Goal: Entertainment & Leisure: Consume media (video, audio)

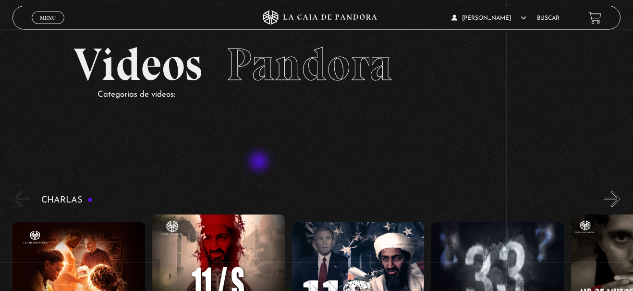
scroll to position [49, 0]
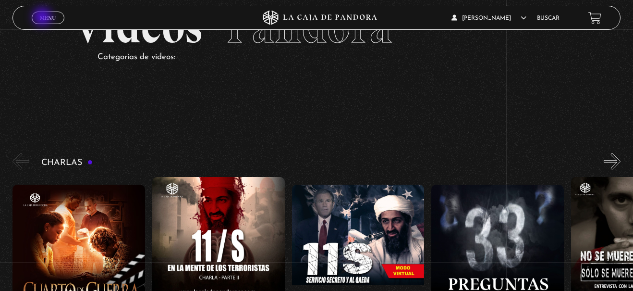
click at [45, 17] on span "Menu" at bounding box center [48, 18] width 16 height 6
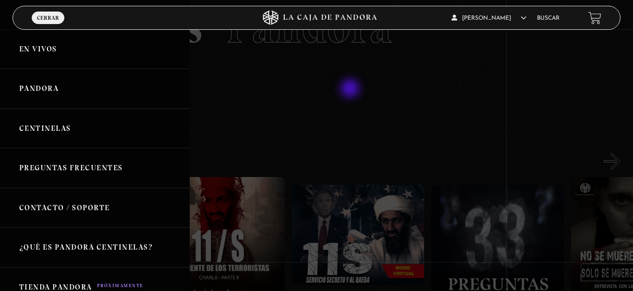
click at [356, 96] on div at bounding box center [316, 145] width 633 height 291
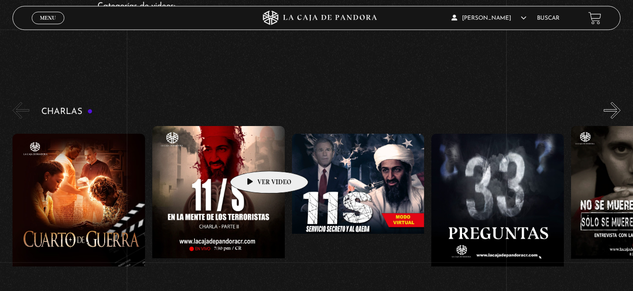
scroll to position [98, 0]
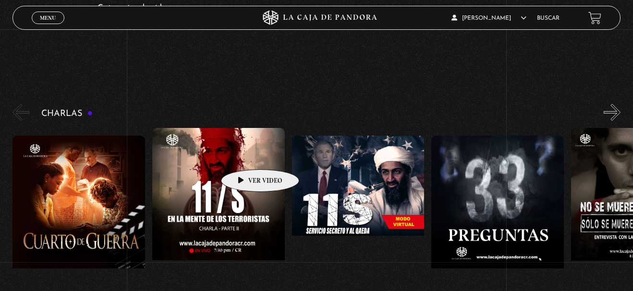
click at [245, 155] on figure at bounding box center [218, 214] width 133 height 173
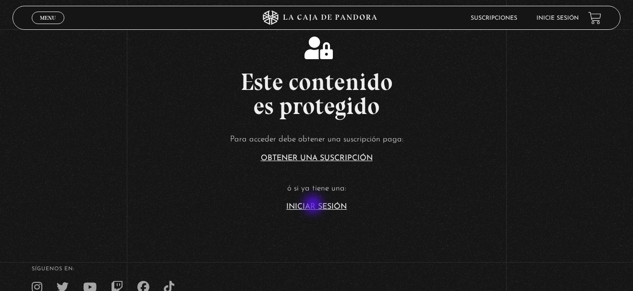
click at [315, 207] on link "Iniciar Sesión" at bounding box center [316, 207] width 61 height 8
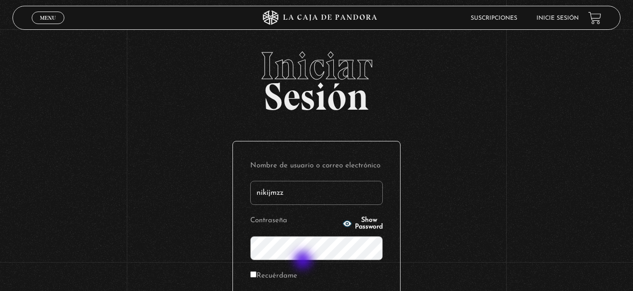
click at [304, 261] on form "Nombre de usuario o correo electrónico nikijmzz Contraseña Show Password Recuér…" at bounding box center [316, 240] width 133 height 162
click at [272, 192] on input "nikijmzz" at bounding box center [316, 193] width 133 height 24
click at [270, 192] on input "nikijmzz" at bounding box center [316, 193] width 133 height 24
click at [309, 188] on input "nikkijmzz" at bounding box center [316, 193] width 133 height 24
type input "nikkijmz"
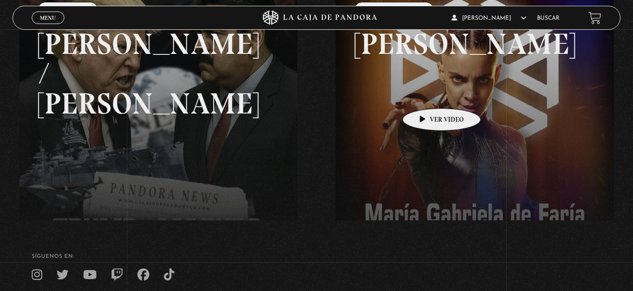
scroll to position [147, 0]
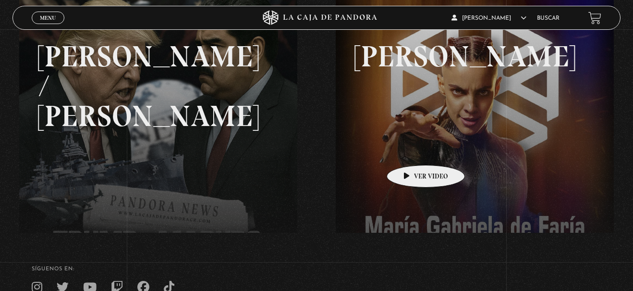
drag, startPoint x: 354, startPoint y: 59, endPoint x: 439, endPoint y: 218, distance: 180.4
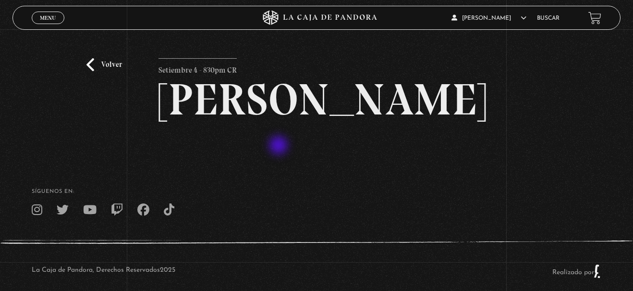
drag, startPoint x: 156, startPoint y: 82, endPoint x: 299, endPoint y: 157, distance: 161.2
click at [299, 155] on div "Volver Setiembre 4 - 830pm CR Maria Gabriela de Faria" at bounding box center [316, 92] width 633 height 126
drag, startPoint x: 296, startPoint y: 150, endPoint x: 99, endPoint y: 83, distance: 207.4
click at [153, 115] on div "Volver Setiembre 4 - 830pm CR Maria Gabriela de Faria" at bounding box center [316, 92] width 633 height 126
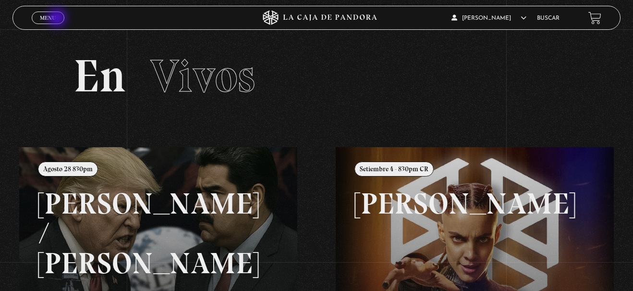
click at [58, 19] on link "Menu Cerrar" at bounding box center [48, 18] width 33 height 12
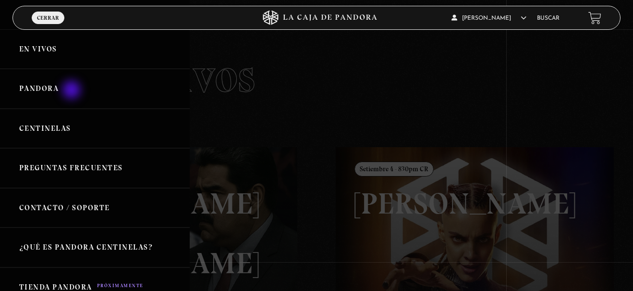
click at [73, 91] on link "Pandora" at bounding box center [95, 89] width 190 height 40
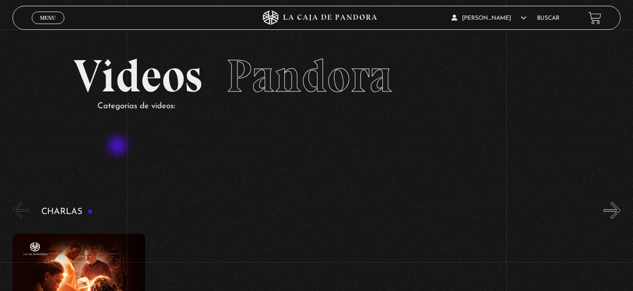
scroll to position [147, 0]
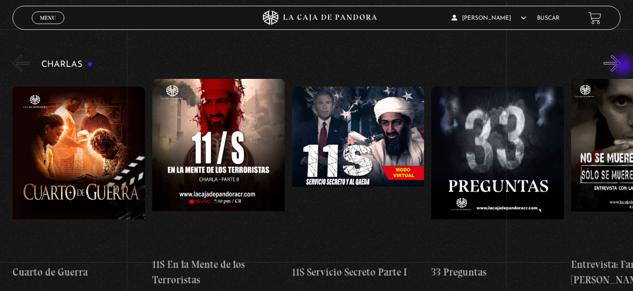
click at [621, 63] on button "»" at bounding box center [612, 63] width 17 height 17
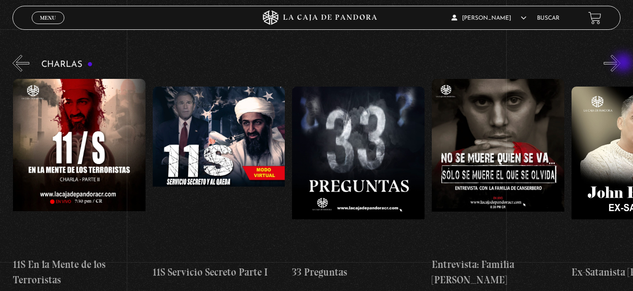
click at [621, 63] on button "»" at bounding box center [612, 63] width 17 height 17
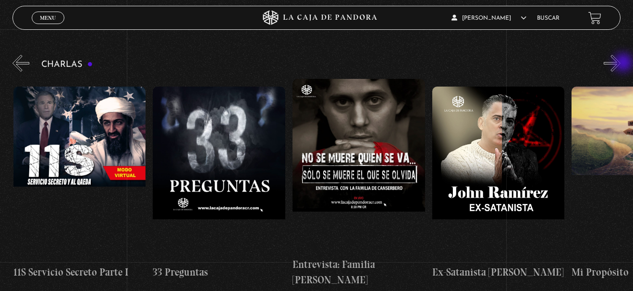
scroll to position [0, 279]
click at [621, 63] on button "»" at bounding box center [612, 63] width 17 height 17
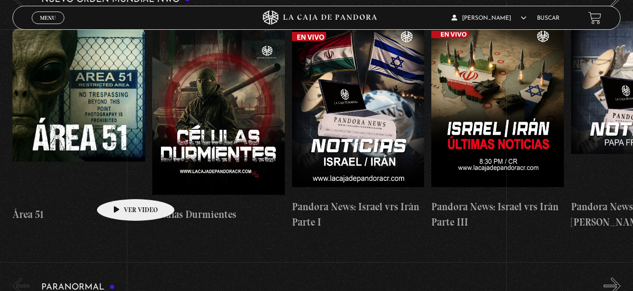
scroll to position [784, 0]
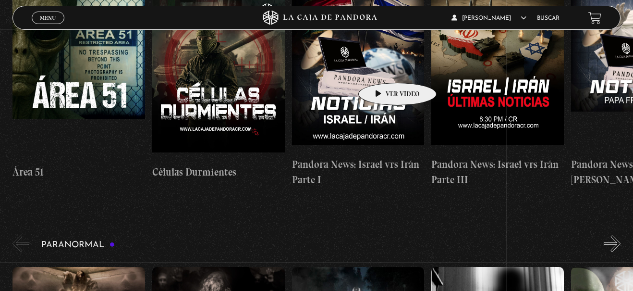
click at [382, 68] on figure at bounding box center [358, 65] width 133 height 173
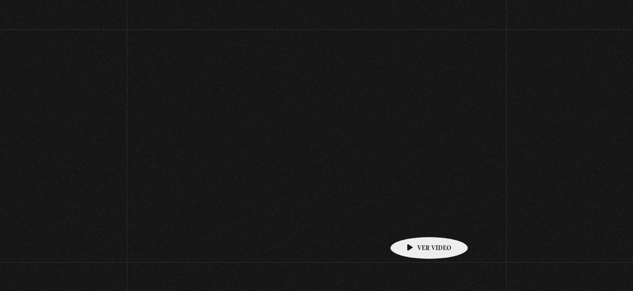
scroll to position [784, 0]
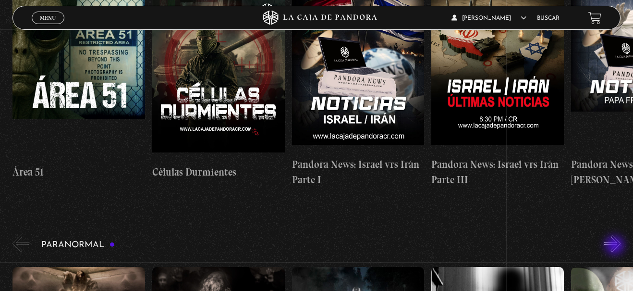
click at [616, 246] on button "»" at bounding box center [612, 243] width 17 height 17
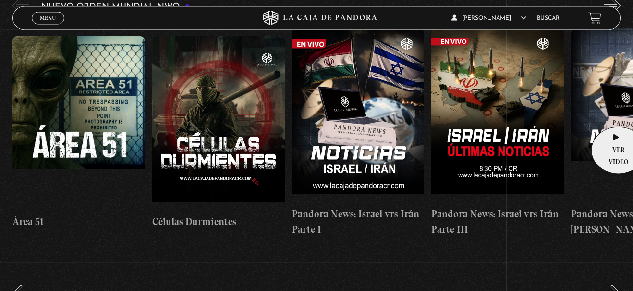
scroll to position [686, 0]
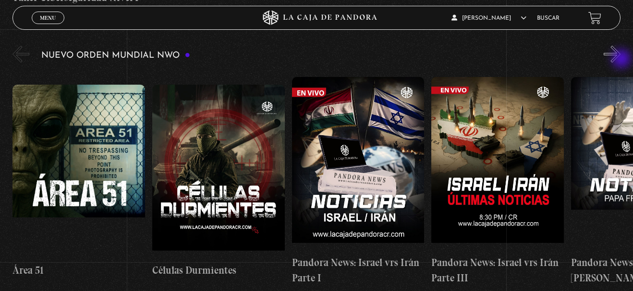
click at [621, 60] on button "»" at bounding box center [612, 54] width 17 height 17
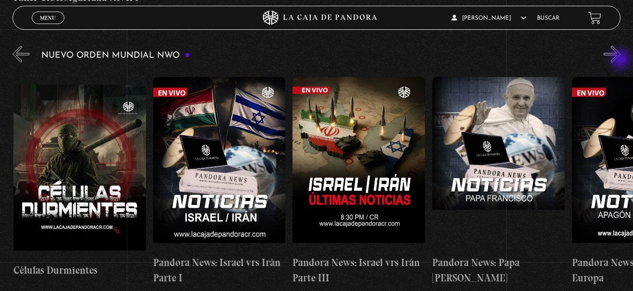
click at [621, 60] on button "»" at bounding box center [612, 54] width 17 height 17
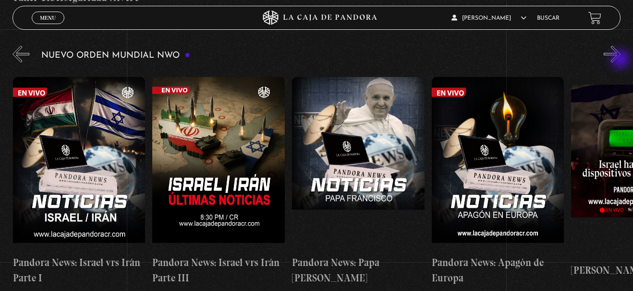
click at [621, 60] on button "»" at bounding box center [612, 54] width 17 height 17
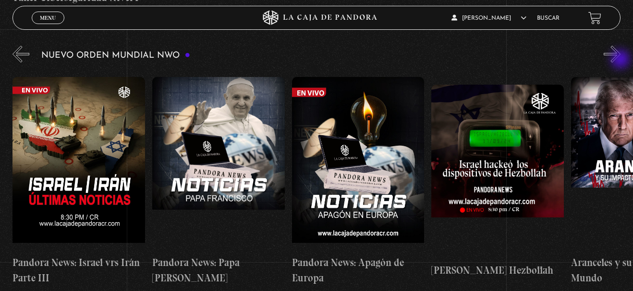
click at [621, 60] on button "»" at bounding box center [612, 54] width 17 height 17
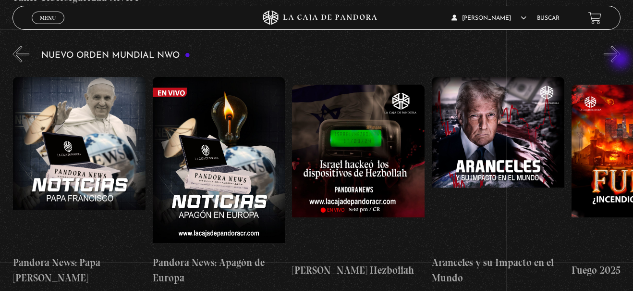
click at [621, 60] on button "»" at bounding box center [612, 54] width 17 height 17
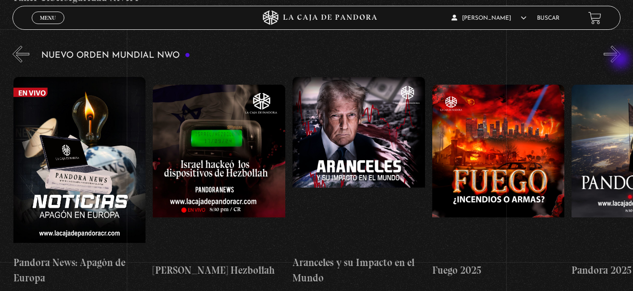
click at [621, 60] on button "»" at bounding box center [612, 54] width 17 height 17
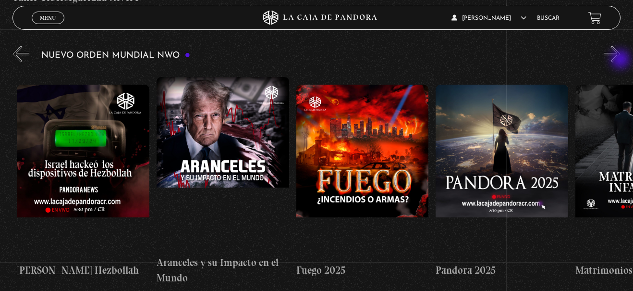
click at [621, 60] on button "»" at bounding box center [612, 54] width 17 height 17
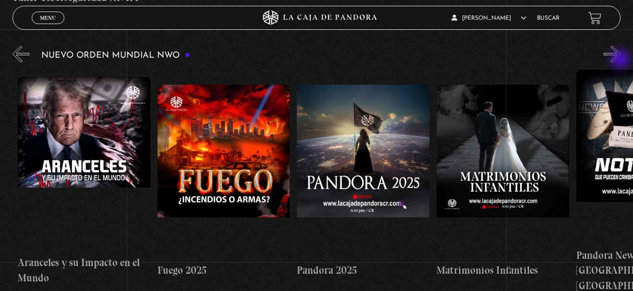
click at [621, 60] on button "»" at bounding box center [612, 54] width 17 height 17
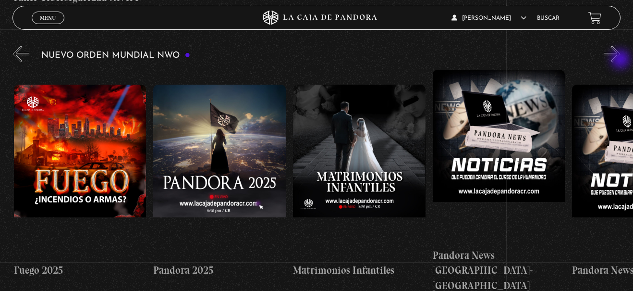
click at [621, 60] on button "»" at bounding box center [612, 54] width 17 height 17
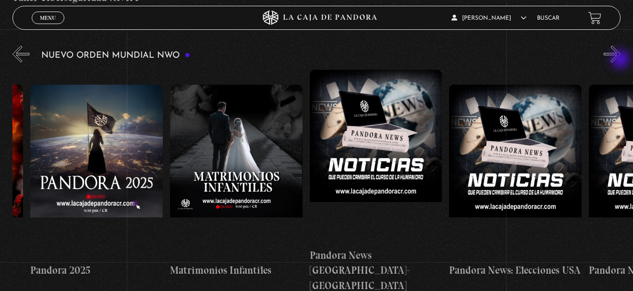
click at [621, 60] on button "»" at bounding box center [612, 54] width 17 height 17
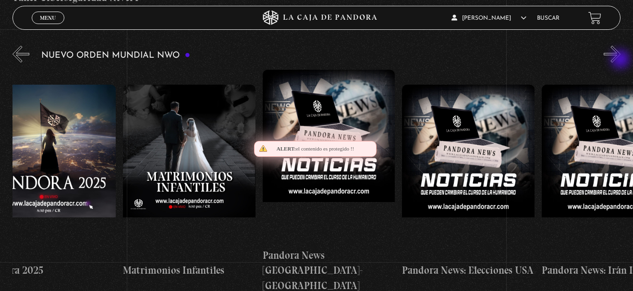
click at [621, 60] on button "»" at bounding box center [612, 54] width 17 height 17
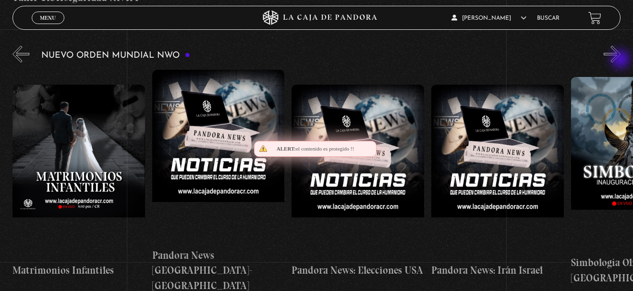
click at [621, 60] on button "»" at bounding box center [612, 54] width 17 height 17
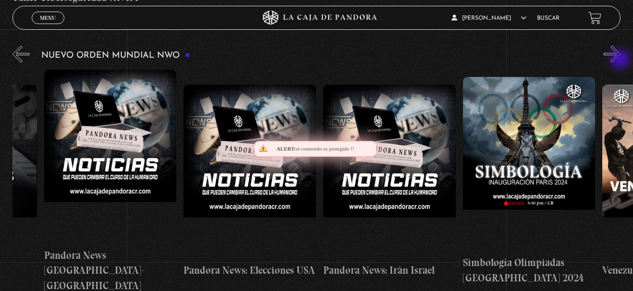
click at [621, 60] on button "»" at bounding box center [612, 54] width 17 height 17
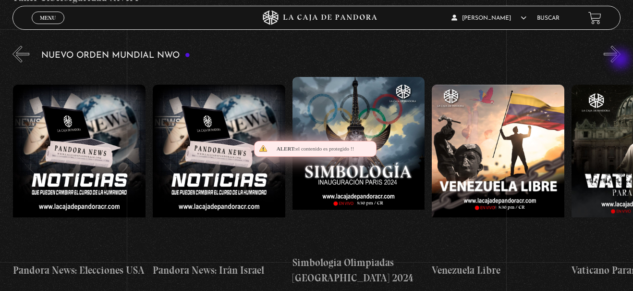
click at [621, 60] on button "»" at bounding box center [612, 54] width 17 height 17
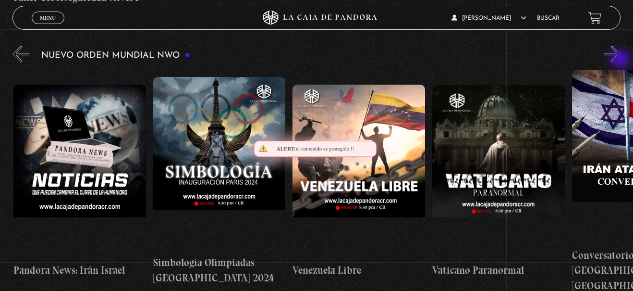
click at [621, 60] on button "»" at bounding box center [612, 54] width 17 height 17
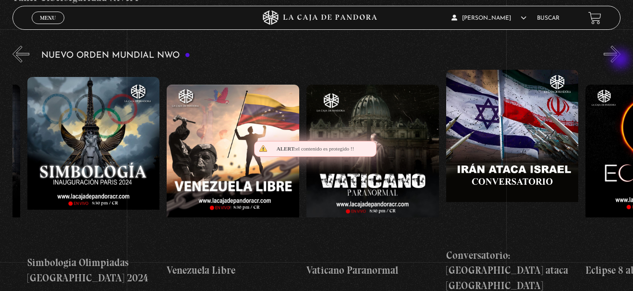
click at [621, 60] on button "»" at bounding box center [612, 54] width 17 height 17
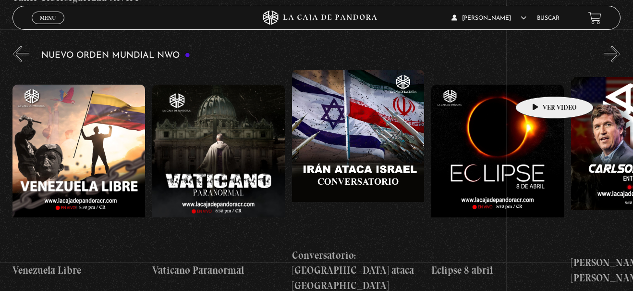
scroll to position [0, 2095]
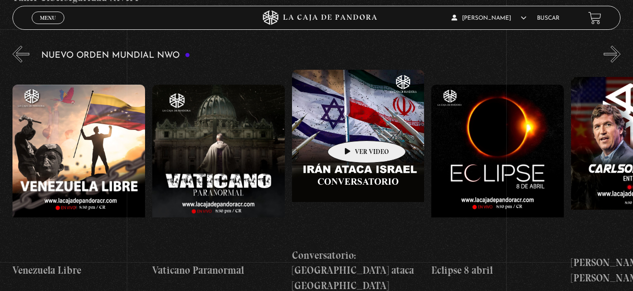
click at [352, 126] on figure at bounding box center [358, 156] width 133 height 173
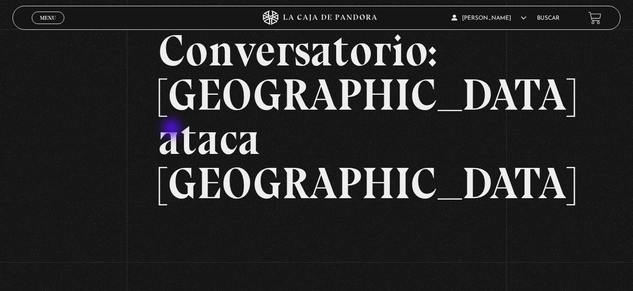
scroll to position [147, 0]
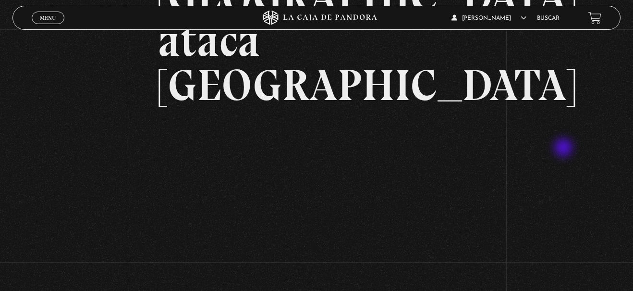
click at [565, 148] on div "Volver [DATE] Conversatorio: [GEOGRAPHIC_DATA] ataca [GEOGRAPHIC_DATA] WhatsApp…" at bounding box center [316, 112] width 633 height 461
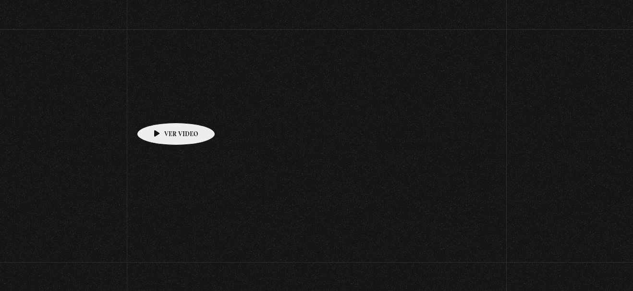
scroll to position [686, 0]
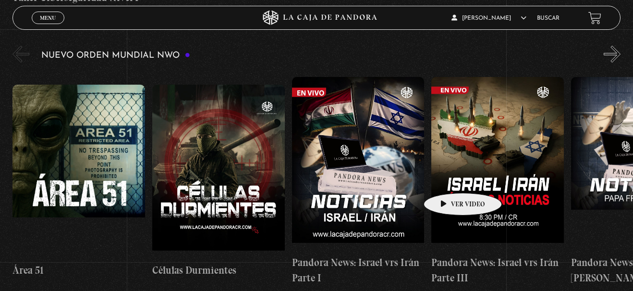
click at [450, 177] on figure at bounding box center [497, 163] width 133 height 173
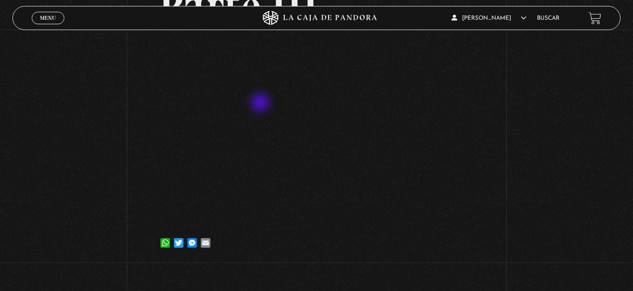
scroll to position [158, 0]
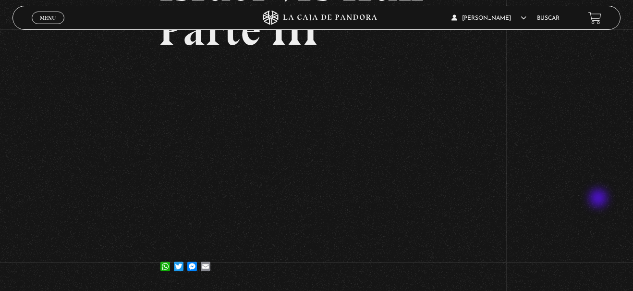
click at [600, 197] on div "Volver [DATE] Pandora News: [GEOGRAPHIC_DATA] vrs Irán Parte III WhatsApp Twitt…" at bounding box center [316, 79] width 633 height 417
